Goal: Navigation & Orientation: Find specific page/section

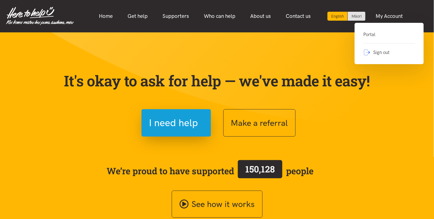
click at [372, 31] on link "Portal" at bounding box center [389, 37] width 52 height 13
